Goal: Transaction & Acquisition: Obtain resource

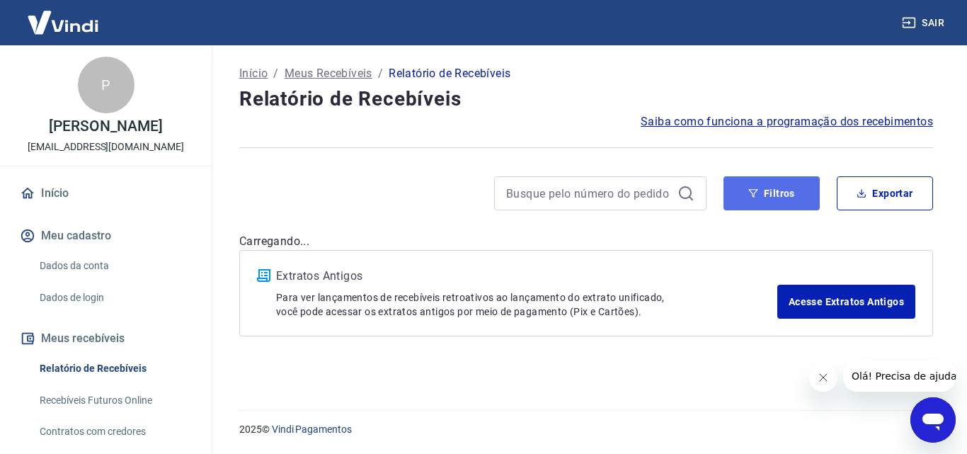
click at [778, 207] on button "Filtros" at bounding box center [771, 193] width 96 height 34
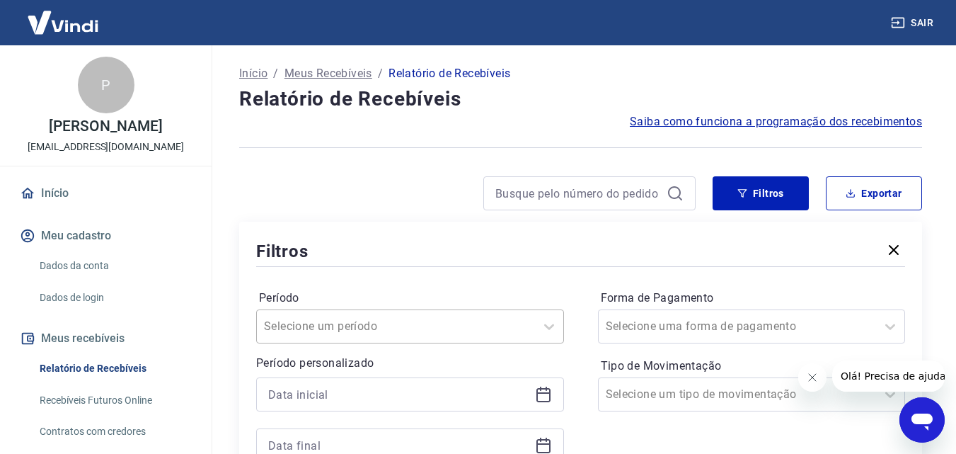
click at [345, 318] on input "Período" at bounding box center [335, 326] width 143 height 17
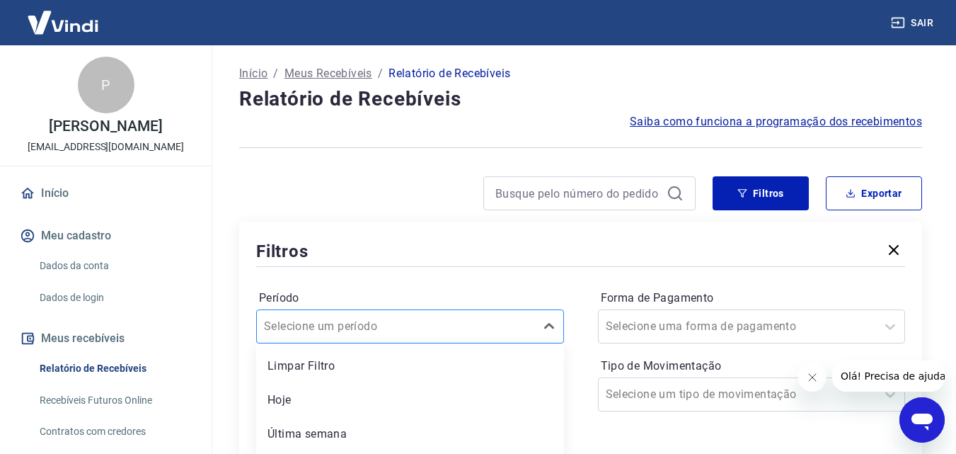
scroll to position [142, 0]
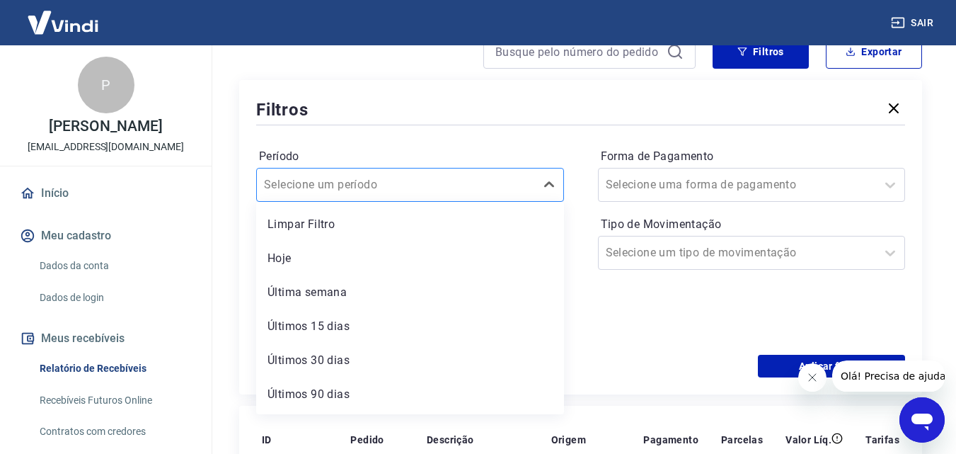
click at [345, 189] on input "Período" at bounding box center [335, 184] width 143 height 17
click at [548, 188] on icon at bounding box center [549, 184] width 17 height 17
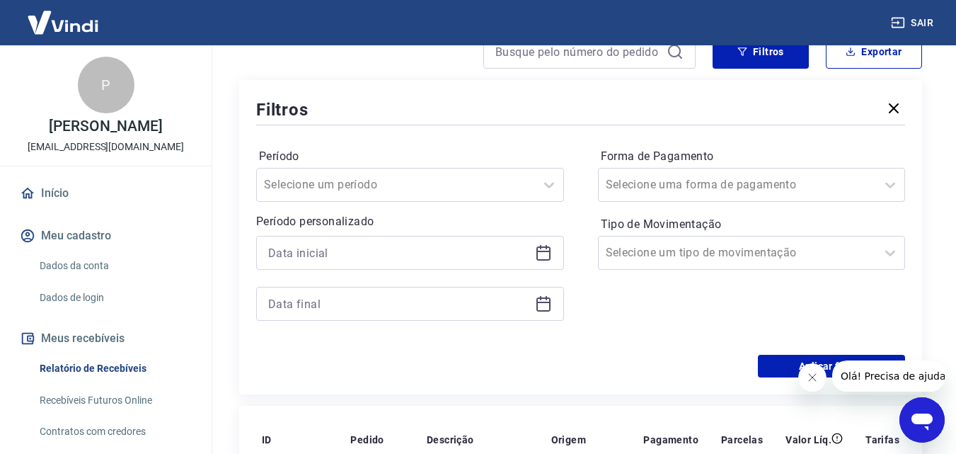
click at [551, 253] on icon at bounding box center [543, 252] width 17 height 17
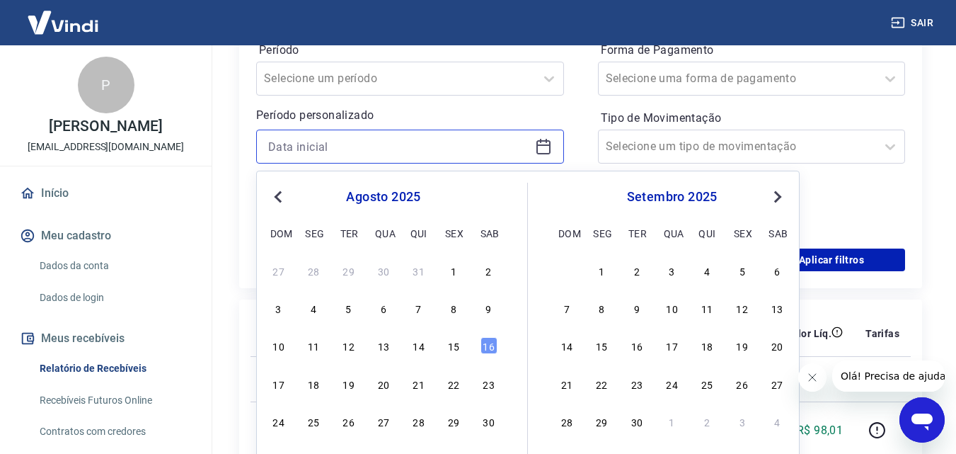
scroll to position [283, 0]
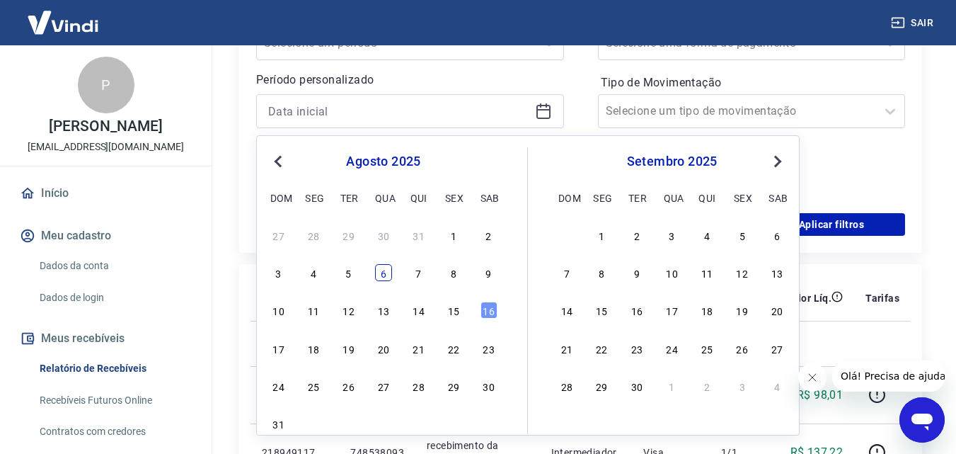
click at [386, 274] on div "6" at bounding box center [383, 272] width 17 height 17
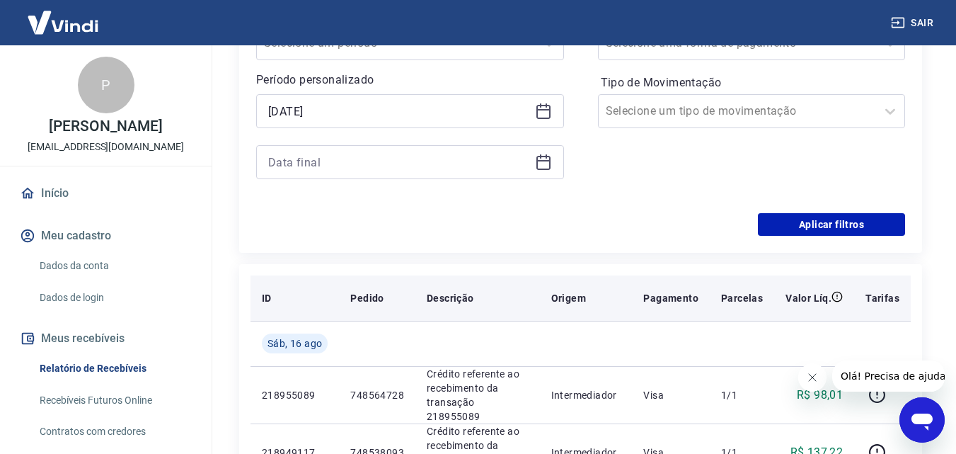
type input "06/08/2025"
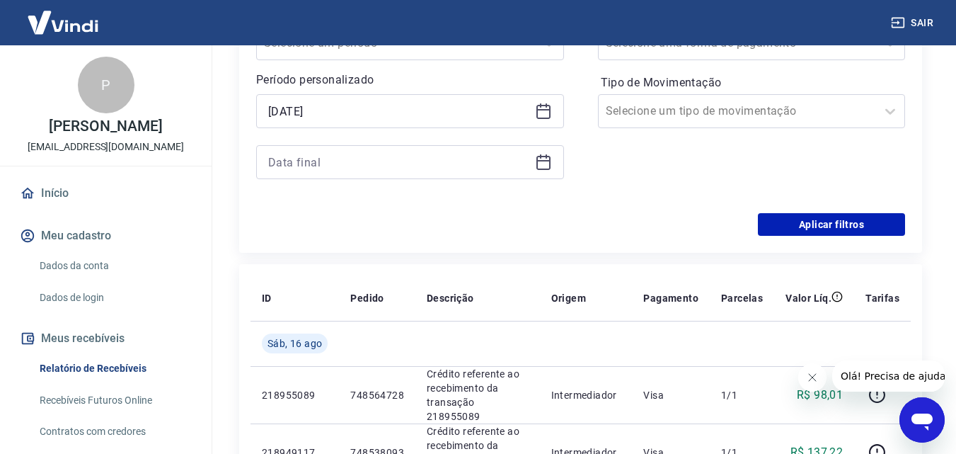
click at [543, 166] on icon at bounding box center [543, 162] width 17 height 17
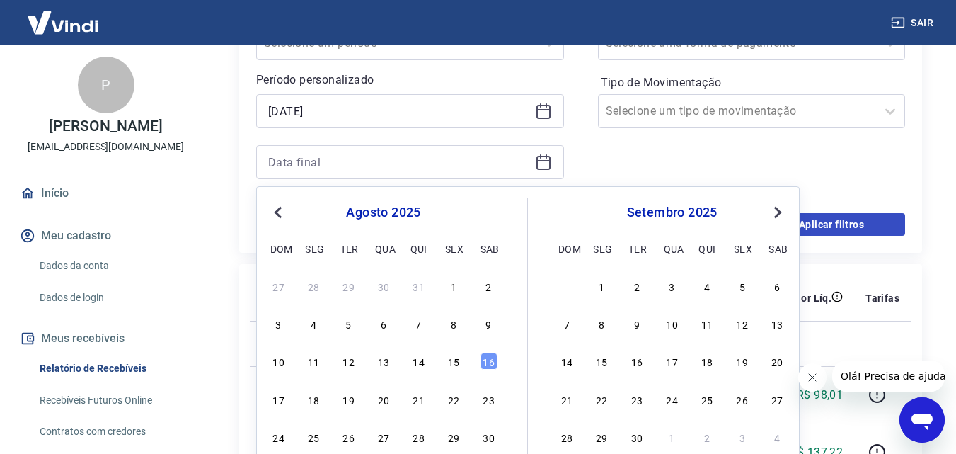
click at [492, 360] on div "16" at bounding box center [488, 360] width 17 height 17
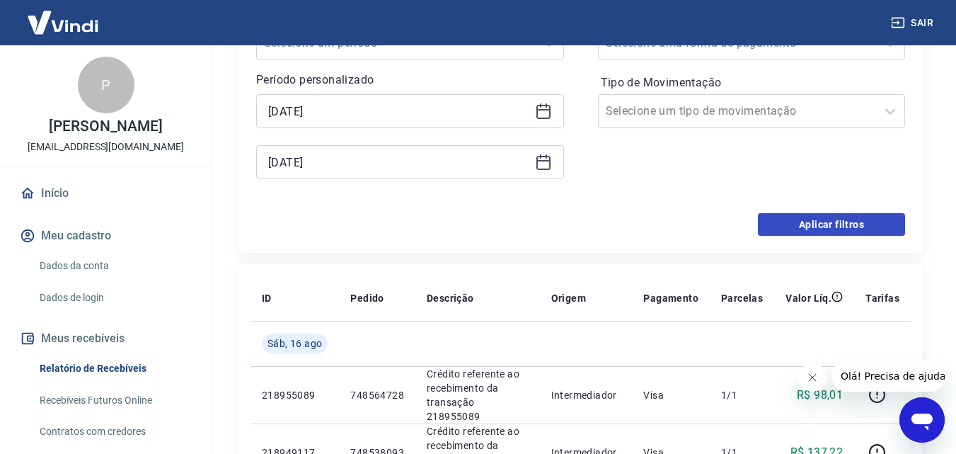
type input "16/08/2025"
click at [860, 223] on button "Aplicar filtros" at bounding box center [831, 224] width 147 height 23
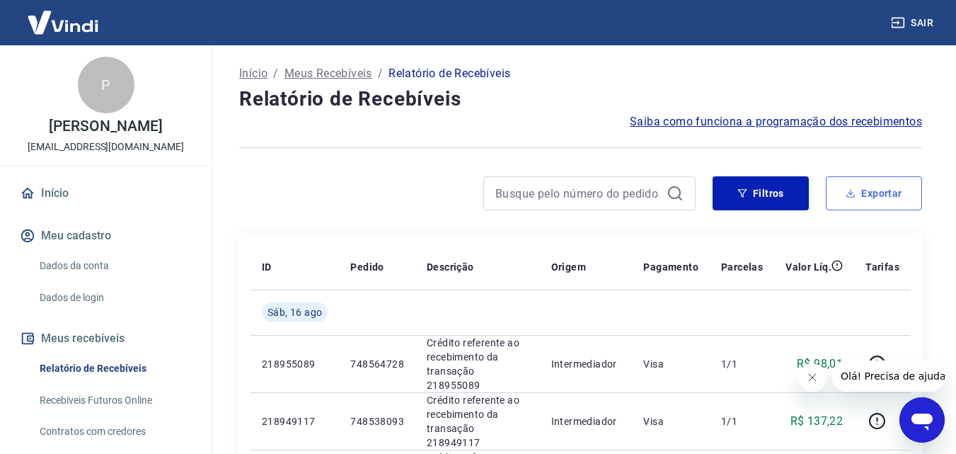
click at [870, 198] on button "Exportar" at bounding box center [874, 193] width 96 height 34
type input "06/08/2025"
type input "16/08/2025"
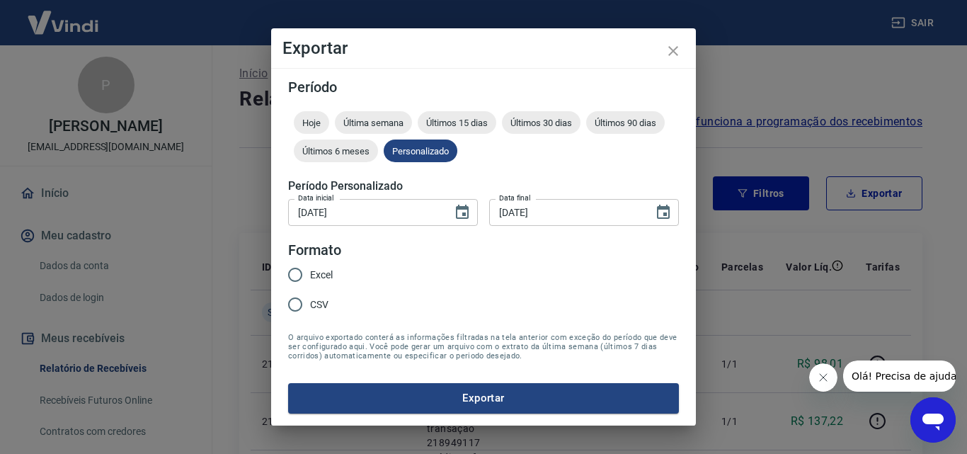
click at [311, 276] on span "Excel" at bounding box center [321, 274] width 23 height 15
click at [310, 276] on input "Excel" at bounding box center [295, 275] width 30 height 30
radio input "true"
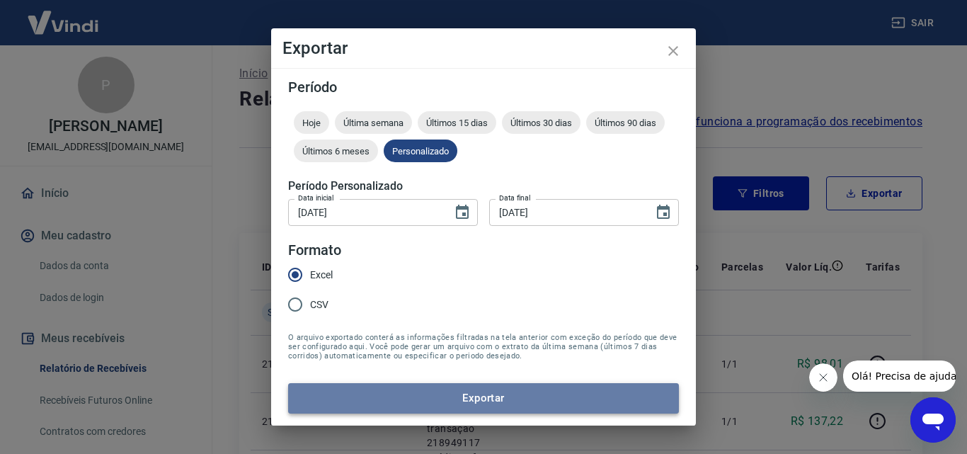
click at [468, 390] on button "Exportar" at bounding box center [483, 398] width 391 height 30
